Goal: Transaction & Acquisition: Purchase product/service

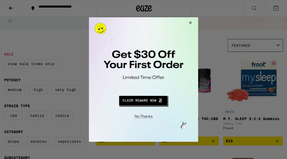
click at [143, 97] on button "Redirect to URL" at bounding box center [143, 99] width 91 height 13
click at [151, 99] on button "Redirect to URL" at bounding box center [143, 99] width 91 height 13
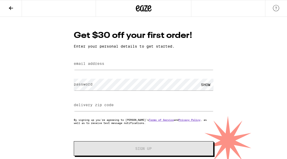
click at [102, 64] on label "email address" at bounding box center [89, 63] width 31 height 4
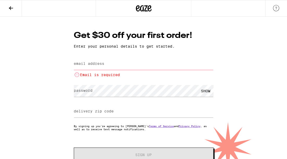
click at [101, 66] on label "email address" at bounding box center [89, 63] width 31 height 4
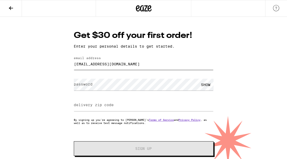
type input "dgordon1212@yahoo.com"
click at [90, 85] on label "password" at bounding box center [83, 84] width 19 height 4
click at [210, 84] on div "SHOW" at bounding box center [206, 85] width 16 height 12
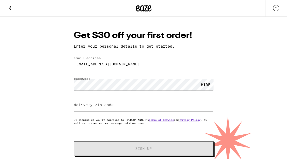
click at [116, 105] on input "delivery zip code" at bounding box center [144, 105] width 140 height 12
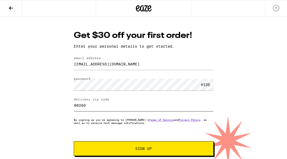
scroll to position [8, 0]
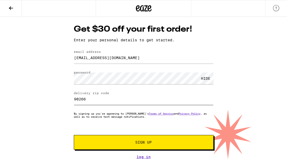
type input "90266"
click at [144, 137] on button "Sign Up" at bounding box center [144, 142] width 140 height 15
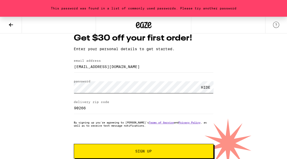
scroll to position [25, 0]
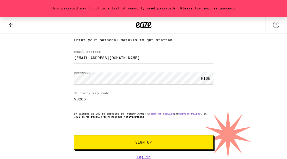
click at [142, 140] on span "Sign Up" at bounding box center [143, 142] width 16 height 4
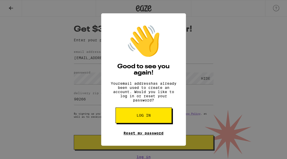
click at [142, 135] on link "Reset my password" at bounding box center [144, 133] width 40 height 4
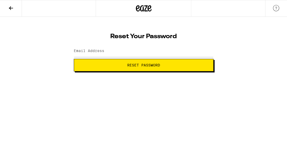
click at [102, 52] on label "Email Address" at bounding box center [89, 51] width 31 height 4
type input "dgordon1212@yahoo.com"
click at [147, 65] on span "Reset Password" at bounding box center [143, 65] width 33 height 4
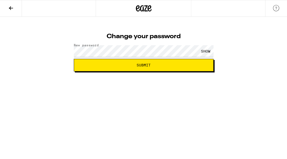
click at [204, 50] on div "SHOW" at bounding box center [206, 51] width 16 height 12
click at [155, 65] on span "Submit" at bounding box center [143, 65] width 131 height 4
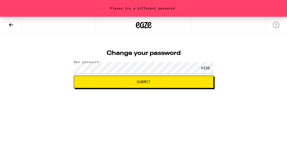
click at [142, 82] on span "Submit" at bounding box center [144, 82] width 14 height 4
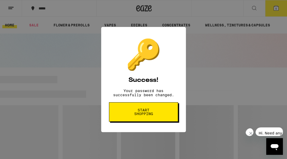
click at [145, 112] on span "Start shopping" at bounding box center [143, 111] width 27 height 7
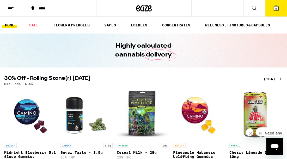
click at [257, 8] on icon at bounding box center [254, 8] width 6 height 6
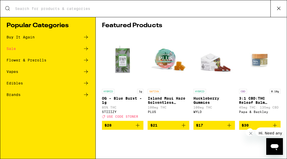
drag, startPoint x: 56, startPoint y: 9, endPoint x: 125, endPoint y: 8, distance: 68.7
click at [56, 9] on input "Search for Products" at bounding box center [143, 8] width 256 height 5
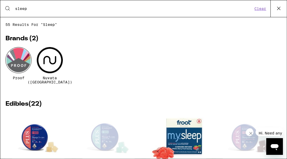
type input "sleep"
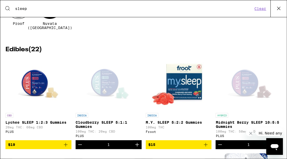
scroll to position [54, 0]
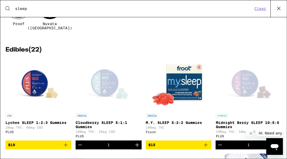
click at [78, 144] on icon "Decrement" at bounding box center [80, 144] width 6 height 6
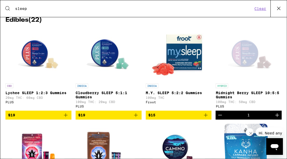
scroll to position [84, 0]
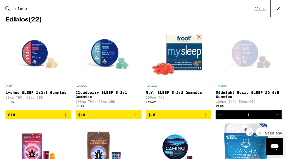
click at [221, 113] on icon "Decrement" at bounding box center [220, 114] width 6 height 6
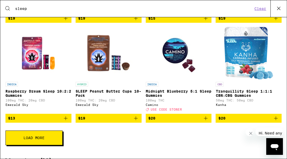
scroll to position [180, 0]
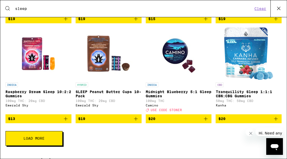
click at [252, 49] on img "Open page for Tranquillity Sleep 1:1:1 CBN:CBG Gummies from Kanha" at bounding box center [248, 53] width 49 height 52
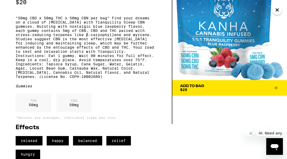
scroll to position [48, 0]
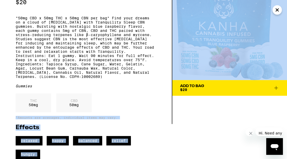
drag, startPoint x: 172, startPoint y: 101, endPoint x: 175, endPoint y: 116, distance: 15.1
click at [175, 116] on div "CBD Tranquillity Sleep 1:1:1 CBN:CBG Gummies Kanha $20 *50mg CBD x 50mg THC x 5…" at bounding box center [143, 79] width 287 height 159
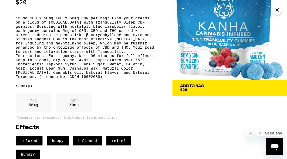
click at [158, 106] on div "CBD Tranquillity Sleep 1:1:1 CBN:CBG Gummies Kanha $20 *50mg CBD x 50mg THC x 5…" at bounding box center [86, 44] width 173 height 159
click at [203, 84] on div "Add To Bag" at bounding box center [192, 86] width 24 height 4
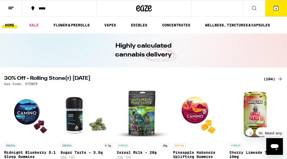
click at [256, 8] on icon at bounding box center [254, 8] width 6 height 6
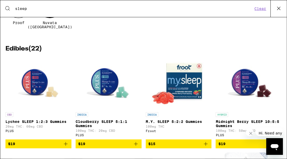
scroll to position [55, 0]
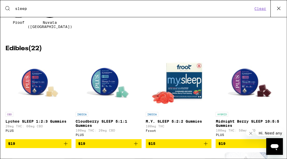
click at [105, 75] on img "Open page for Cloudberry SLEEP 5:1:1 Gummies from PLUS" at bounding box center [108, 83] width 52 height 52
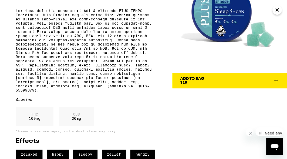
scroll to position [57, 0]
click at [201, 77] on div "Add To Bag" at bounding box center [192, 79] width 24 height 4
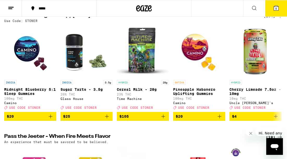
scroll to position [63, 0]
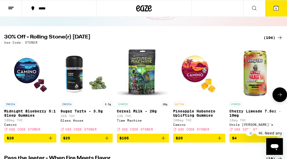
scroll to position [41, 0]
click at [199, 76] on img "Open page for Pineapple Habanero Uplifting Gummies from Camino" at bounding box center [199, 73] width 52 height 52
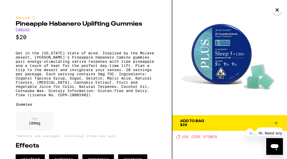
click at [197, 121] on div "Add To Bag" at bounding box center [192, 121] width 24 height 4
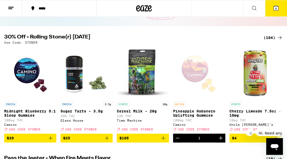
click at [276, 8] on span "6" at bounding box center [277, 8] width 2 height 3
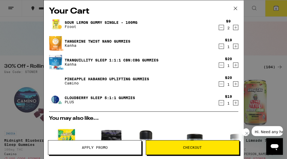
click at [221, 46] on icon "Decrement" at bounding box center [221, 46] width 5 height 6
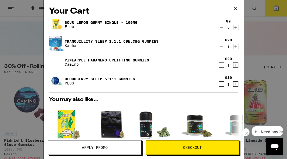
click at [221, 28] on icon "Decrement" at bounding box center [221, 27] width 5 height 6
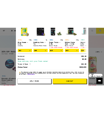
scroll to position [100, 0]
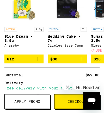
click at [23, 102] on span "Apply Promo" at bounding box center [27, 101] width 26 height 4
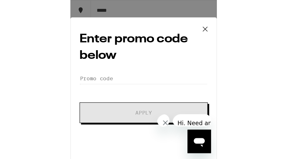
scroll to position [17, 0]
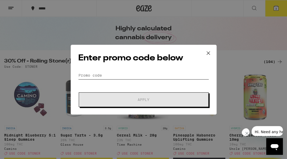
drag, startPoint x: 89, startPoint y: 73, endPoint x: 157, endPoint y: 72, distance: 68.1
click at [90, 73] on input "Promo Code" at bounding box center [143, 75] width 131 height 8
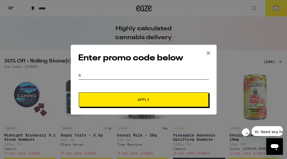
scroll to position [0, 0]
type input "S"
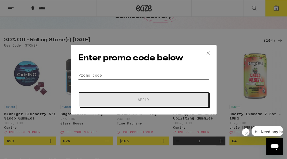
scroll to position [38, 0]
paste input "YAY45"
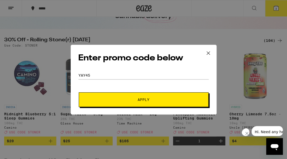
click at [127, 102] on button "Apply" at bounding box center [144, 99] width 130 height 15
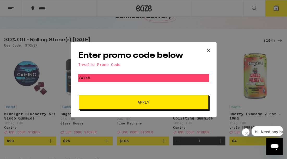
paste input "YUM30"
drag, startPoint x: 90, startPoint y: 80, endPoint x: 53, endPoint y: 81, distance: 37.1
click at [78, 81] on input "YAY45YUM30" at bounding box center [143, 78] width 131 height 8
type input "YUM30"
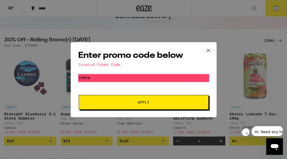
click at [136, 99] on button "Apply" at bounding box center [144, 102] width 130 height 15
drag, startPoint x: 102, startPoint y: 78, endPoint x: -13, endPoint y: 77, distance: 115.4
click at [78, 77] on input "YUM30" at bounding box center [143, 78] width 131 height 8
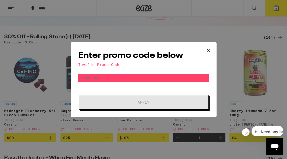
scroll to position [42, 0]
paste input "TWISTED"
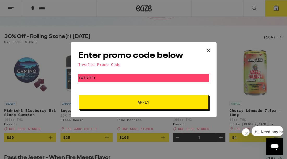
type input "TWISTED"
click at [145, 100] on span "Apply" at bounding box center [144, 102] width 12 height 4
drag, startPoint x: 101, startPoint y: 78, endPoint x: -13, endPoint y: 78, distance: 114.6
click at [78, 78] on input "TWISTED" at bounding box center [143, 78] width 131 height 8
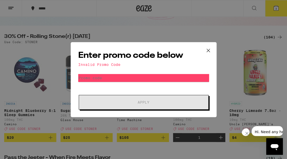
paste input "35OFF"
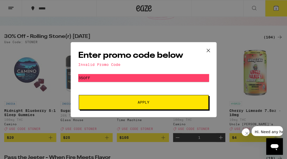
click at [139, 104] on span "Apply" at bounding box center [144, 102] width 12 height 4
drag, startPoint x: 276, startPoint y: 23, endPoint x: 278, endPoint y: 30, distance: 7.0
click at [96, 79] on input "35OFF" at bounding box center [143, 78] width 131 height 8
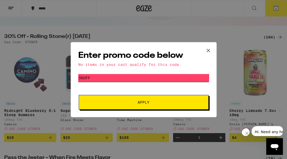
click at [96, 79] on input "35OFF" at bounding box center [143, 78] width 131 height 8
click at [122, 77] on input "s" at bounding box center [143, 78] width 131 height 8
type input "[PERSON_NAME]"
click at [147, 104] on span "Apply" at bounding box center [144, 102] width 12 height 4
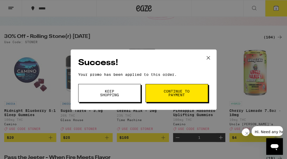
click at [171, 92] on span "Continue to payment" at bounding box center [177, 92] width 27 height 7
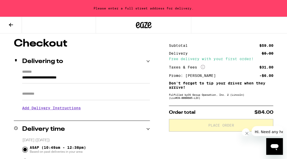
scroll to position [42, 0]
click at [23, 79] on input "**********" at bounding box center [86, 78] width 128 height 9
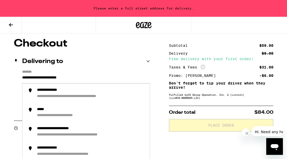
click at [88, 60] on div "Delivering to" at bounding box center [82, 61] width 136 height 6
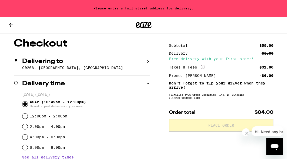
click at [36, 71] on div "Delivering to 90266, [GEOGRAPHIC_DATA], [GEOGRAPHIC_DATA]" at bounding box center [82, 64] width 136 height 22
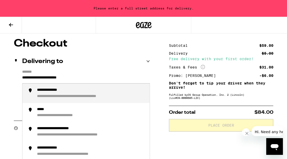
click at [30, 77] on input "**********" at bounding box center [86, 78] width 128 height 9
drag, startPoint x: 98, startPoint y: 77, endPoint x: -8, endPoint y: 74, distance: 105.8
click at [22, 74] on input "**********" at bounding box center [86, 78] width 128 height 9
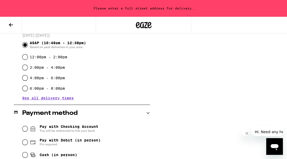
scroll to position [146, 0]
click at [23, 57] on input "12:00pm - 2:00pm" at bounding box center [24, 56] width 5 height 5
radio input "true"
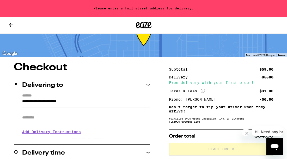
scroll to position [17, 0]
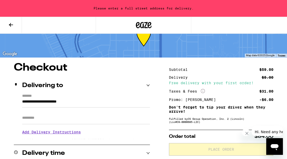
click at [22, 102] on div "**********" at bounding box center [82, 116] width 136 height 45
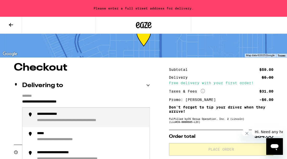
click at [23, 101] on input "**********" at bounding box center [86, 102] width 128 height 9
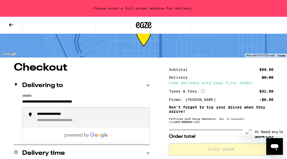
click at [55, 116] on div "**********" at bounding box center [58, 114] width 43 height 5
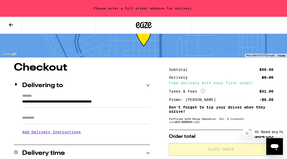
type input "**********"
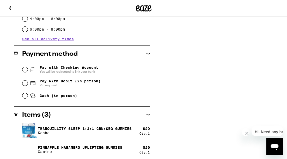
scroll to position [188, 0]
click at [23, 71] on input "Pay with Checking Account You will be redirected to link your bank" at bounding box center [24, 69] width 5 height 5
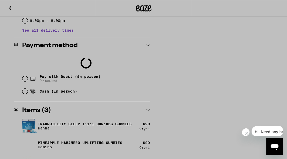
scroll to position [197, 0]
click at [22, 68] on div at bounding box center [143, 79] width 287 height 159
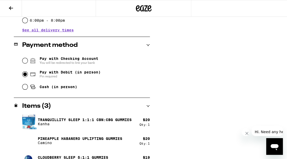
click at [27, 76] on input "Pay with Debit (in person) Pin required" at bounding box center [24, 74] width 5 height 5
radio input "true"
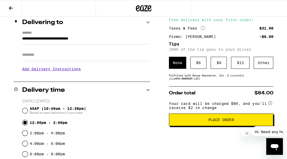
scroll to position [64, 0]
click at [221, 65] on div "$ 9" at bounding box center [219, 63] width 16 height 12
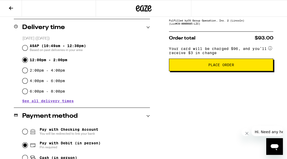
scroll to position [126, 0]
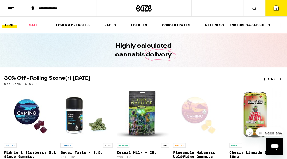
click at [275, 7] on icon at bounding box center [276, 8] width 6 height 6
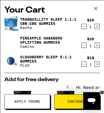
click at [31, 102] on span "Apply Promo" at bounding box center [27, 101] width 26 height 4
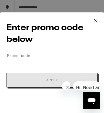
click at [40, 58] on input "Promo Code" at bounding box center [52, 56] width 91 height 8
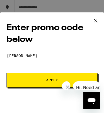
type input "[PERSON_NAME]"
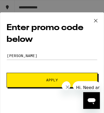
click at [55, 77] on button "Apply" at bounding box center [52, 80] width 91 height 15
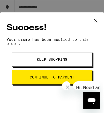
click at [44, 75] on button "Continue to payment" at bounding box center [52, 77] width 81 height 15
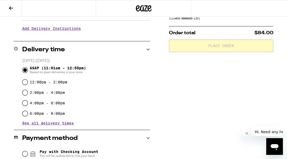
scroll to position [104, 0]
click at [23, 84] on input "12:00pm - 2:00pm" at bounding box center [24, 81] width 5 height 5
radio input "true"
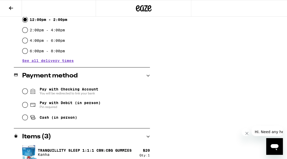
scroll to position [167, 0]
click at [27, 104] on input "Pay with Debit (in person) Pin required" at bounding box center [24, 104] width 5 height 5
radio input "true"
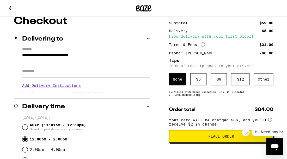
scroll to position [63, 0]
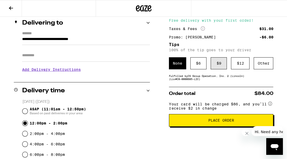
click at [221, 63] on div "$ 9" at bounding box center [219, 63] width 16 height 12
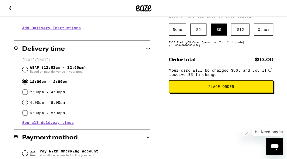
scroll to position [105, 0]
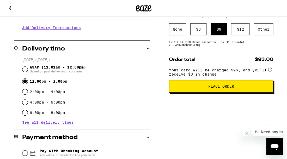
click at [217, 88] on span "Place Order" at bounding box center [222, 86] width 26 height 4
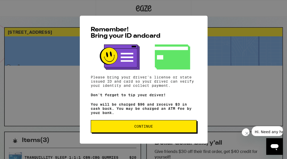
click at [142, 128] on span "Continue" at bounding box center [143, 126] width 19 height 4
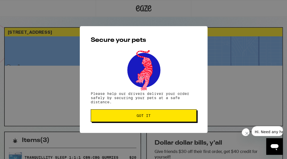
click at [147, 116] on span "Got it" at bounding box center [144, 116] width 14 height 4
